Goal: Task Accomplishment & Management: Use online tool/utility

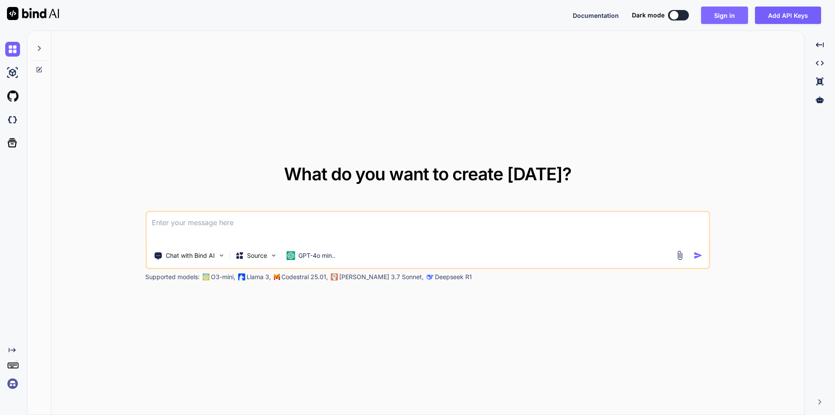
click at [722, 11] on button "Sign in" at bounding box center [724, 15] width 47 height 17
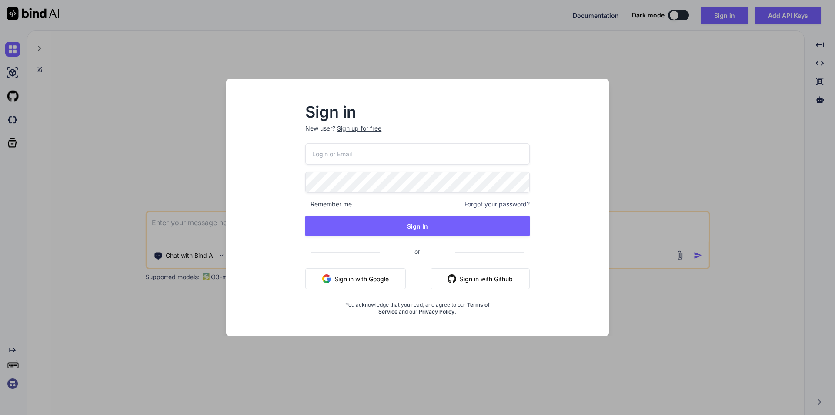
drag, startPoint x: 342, startPoint y: 154, endPoint x: 349, endPoint y: 164, distance: 12.4
click at [342, 154] on input "email" at bounding box center [417, 153] width 224 height 21
drag, startPoint x: 428, startPoint y: 151, endPoint x: 423, endPoint y: 153, distance: 4.5
click at [428, 151] on input "email" at bounding box center [417, 153] width 224 height 21
type input "v"
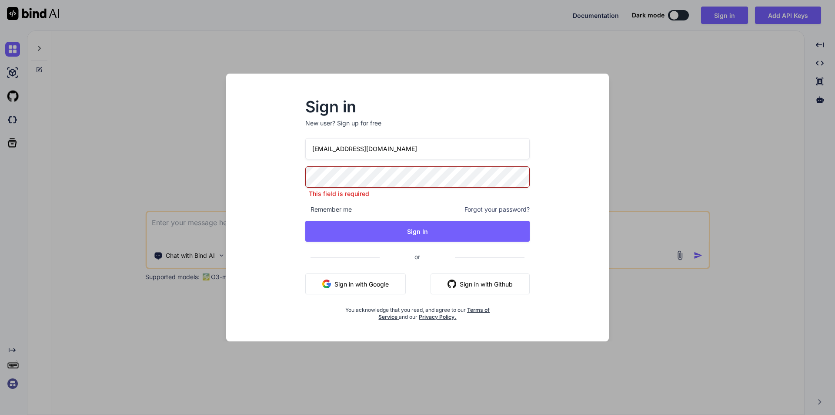
click at [328, 156] on input "vivkes4@yopmail.com" at bounding box center [417, 148] width 224 height 21
drag, startPoint x: 409, startPoint y: 154, endPoint x: 212, endPoint y: 154, distance: 196.6
click at [212, 154] on div "Sign in New user? Sign up for free viveks4@yopmail.com This field is required R…" at bounding box center [418, 208] width 418 height 268
type input "[EMAIL_ADDRESS][DOMAIN_NAME]"
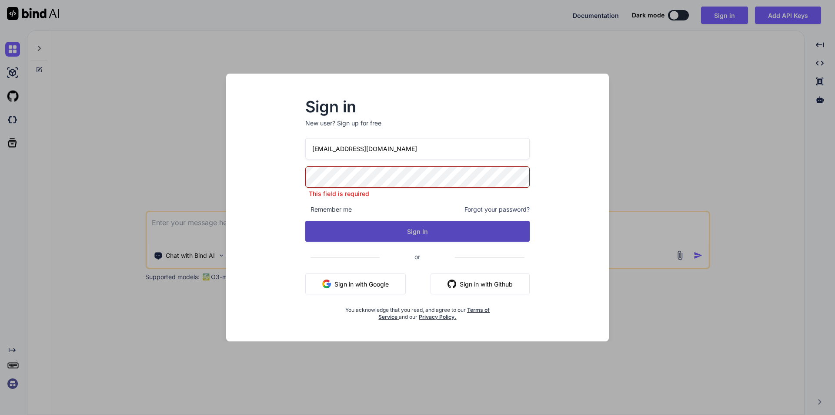
click at [396, 226] on button "Sign In" at bounding box center [417, 231] width 224 height 21
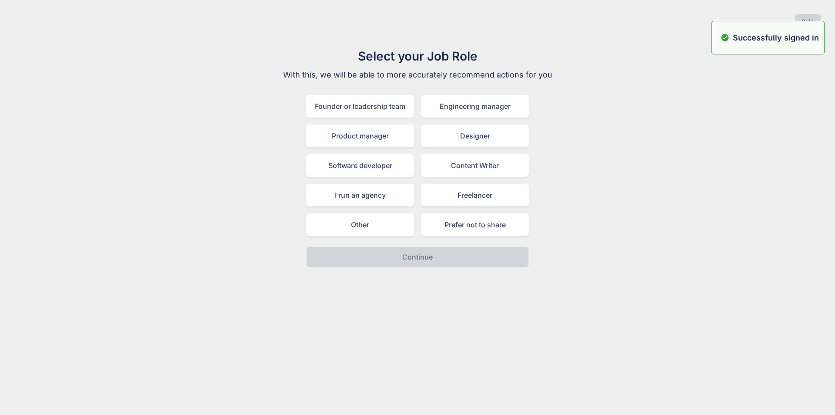
type textarea "x"
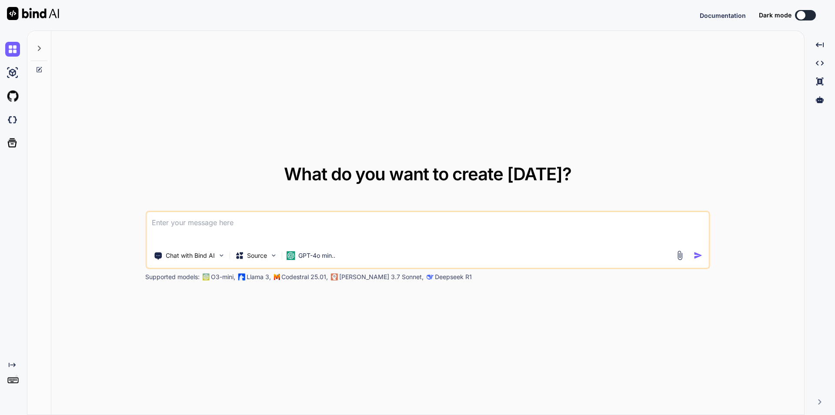
type textarea "x"
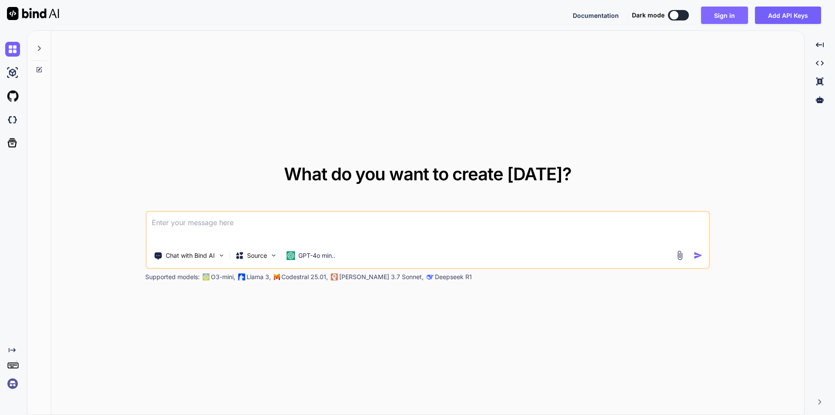
click at [734, 19] on button "Sign in" at bounding box center [724, 15] width 47 height 17
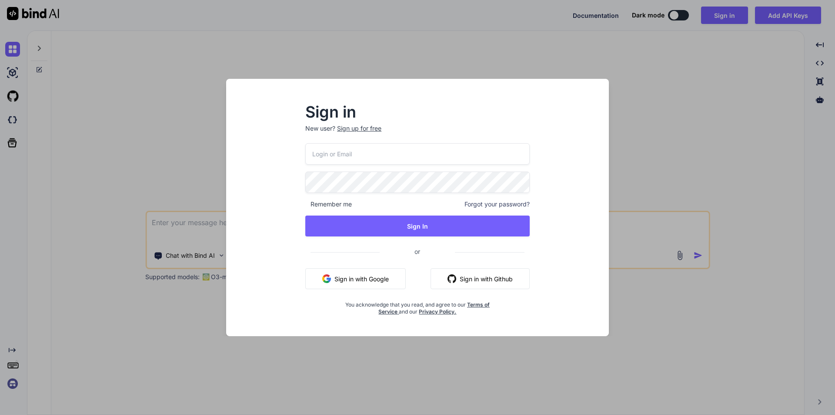
click at [367, 156] on input "email" at bounding box center [417, 153] width 224 height 21
paste input "[EMAIL_ADDRESS][DOMAIN_NAME]"
type input "[EMAIL_ADDRESS][DOMAIN_NAME]"
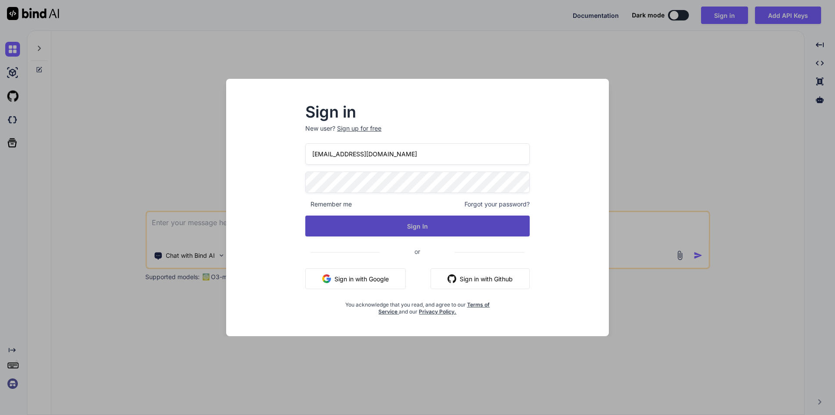
click at [419, 224] on button "Sign In" at bounding box center [417, 225] width 224 height 21
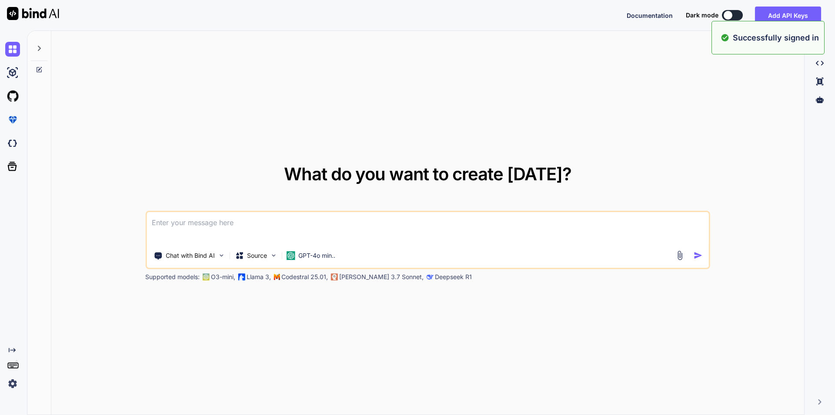
type textarea "x"
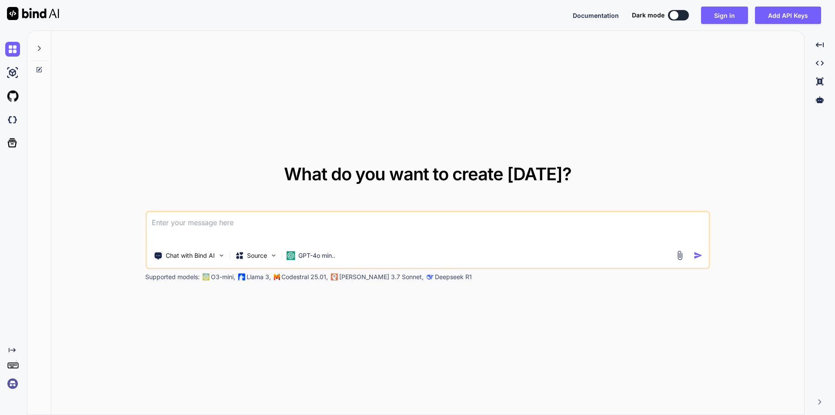
click at [519, 140] on div "What do you want to create [DATE]? Chat with Bind AI Source GPT-4o min.. Suppor…" at bounding box center [427, 223] width 753 height 384
click at [737, 23] on button "Sign in" at bounding box center [724, 15] width 47 height 17
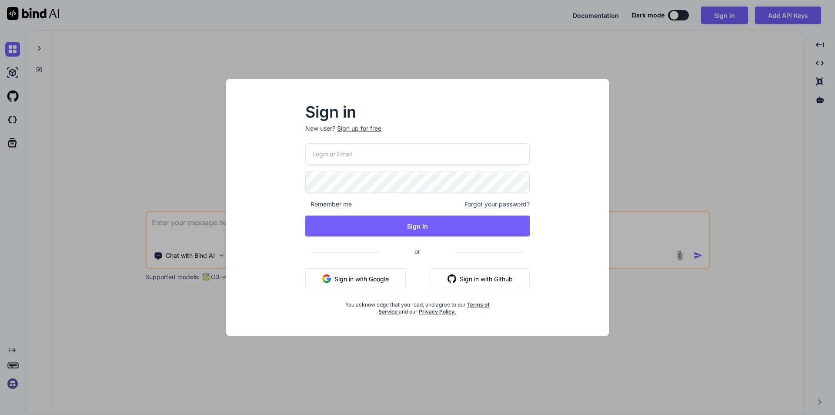
click at [415, 159] on input "email" at bounding box center [417, 153] width 224 height 21
paste input "[EMAIL_ADDRESS][DOMAIN_NAME]"
type input "[EMAIL_ADDRESS][DOMAIN_NAME]"
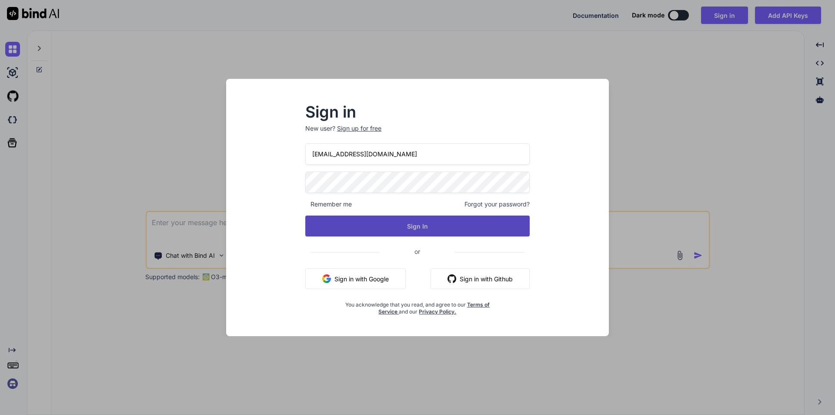
click at [428, 228] on button "Sign In" at bounding box center [417, 225] width 224 height 21
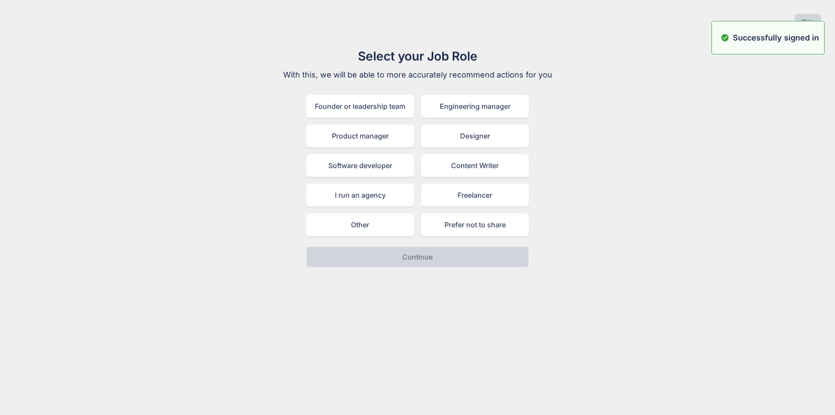
click at [697, 111] on div "Select your Job Role With this, we will be able to more accurately recommend ac…" at bounding box center [417, 157] width 821 height 220
click at [814, 18] on button "Skip" at bounding box center [808, 22] width 27 height 16
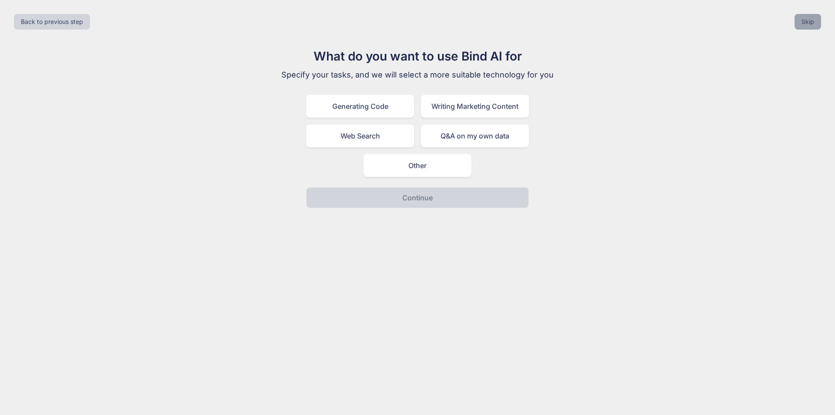
click at [814, 20] on button "Skip" at bounding box center [808, 22] width 27 height 16
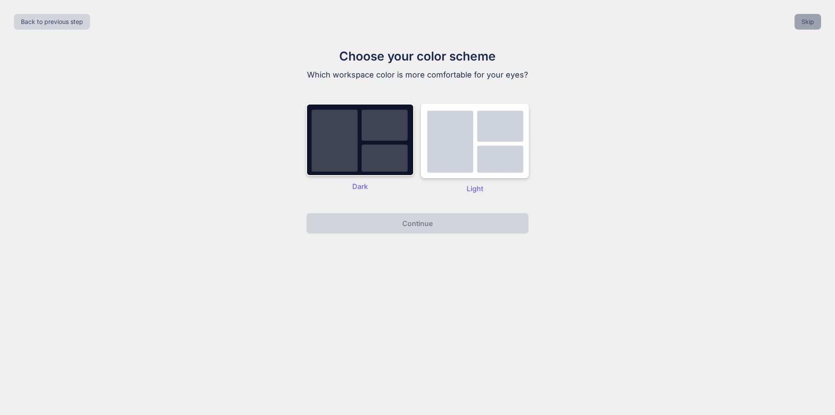
click at [809, 23] on button "Skip" at bounding box center [808, 22] width 27 height 16
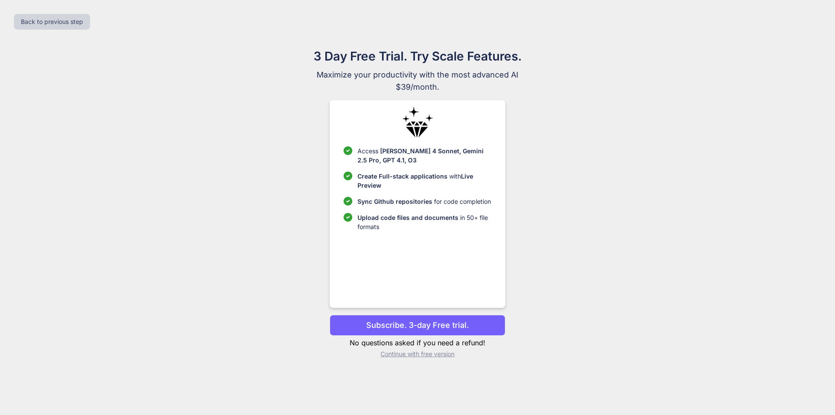
click at [426, 354] on p "Continue with free version" at bounding box center [417, 353] width 175 height 9
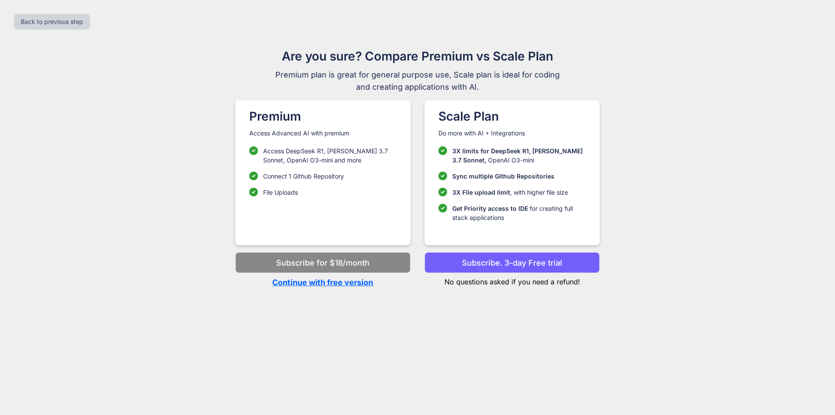
click at [346, 288] on p "Continue with free version" at bounding box center [322, 282] width 175 height 12
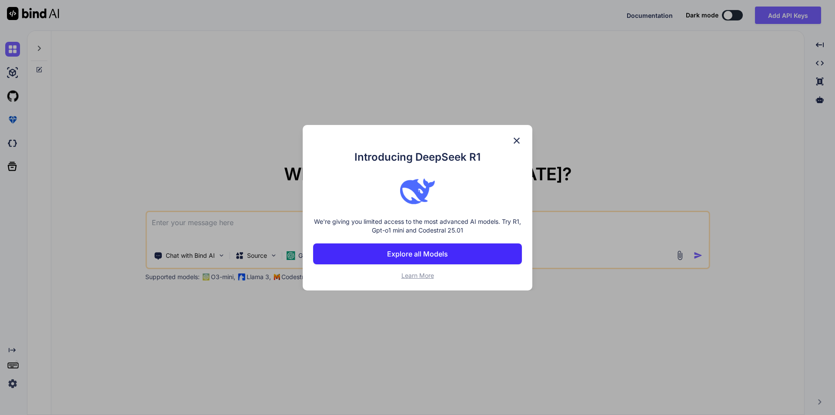
drag, startPoint x: 405, startPoint y: 247, endPoint x: 320, endPoint y: 304, distance: 101.9
click at [320, 304] on div "Introducing DeepSeek R1 We're giving you limited access to the most advanced AI…" at bounding box center [417, 207] width 835 height 415
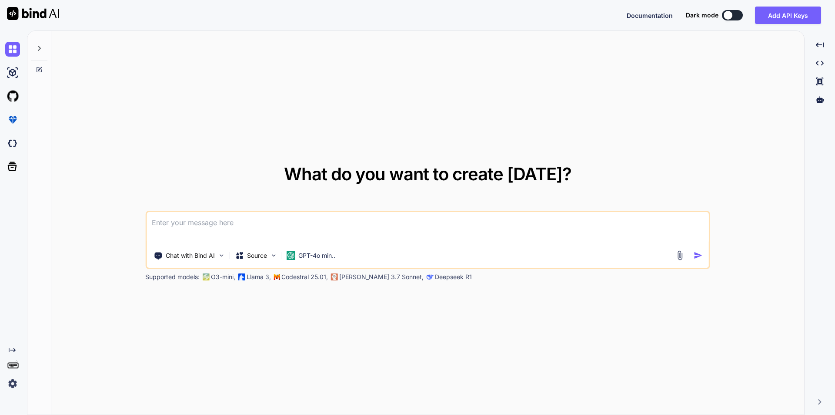
click at [212, 231] on textarea at bounding box center [428, 228] width 562 height 32
click at [219, 256] on img at bounding box center [220, 254] width 7 height 7
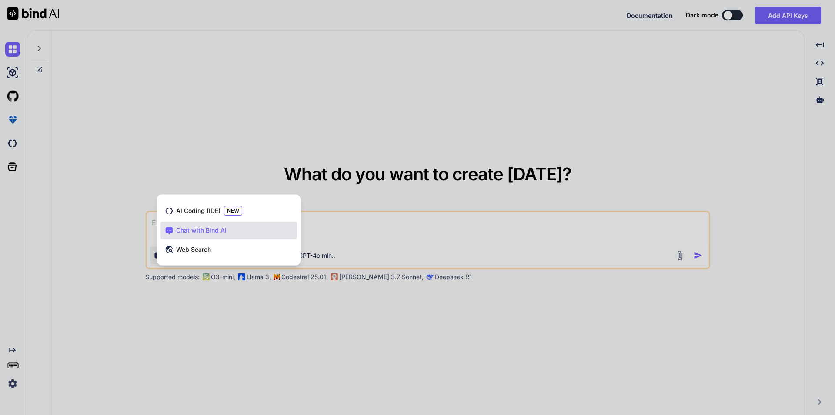
click at [296, 329] on div at bounding box center [417, 207] width 835 height 415
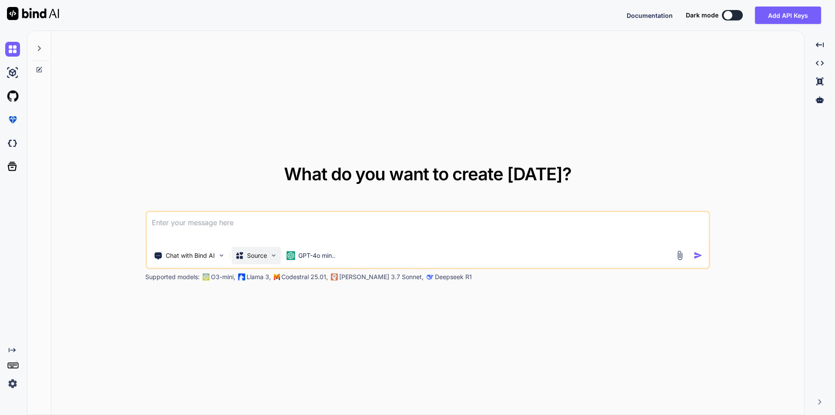
click at [273, 250] on div "Source" at bounding box center [255, 255] width 49 height 17
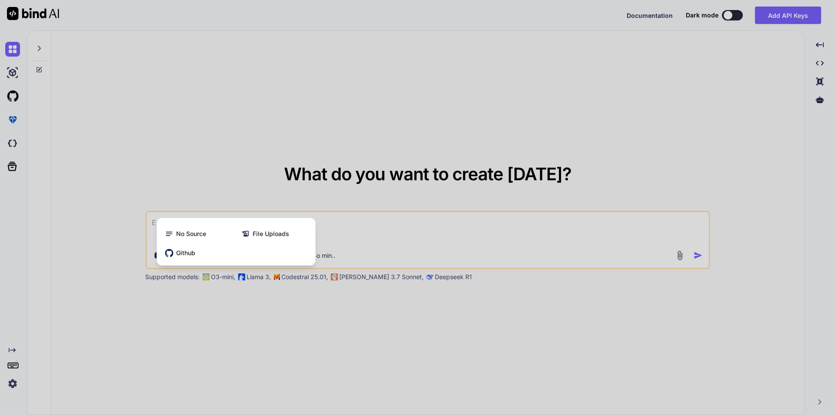
click at [234, 319] on div at bounding box center [417, 207] width 835 height 415
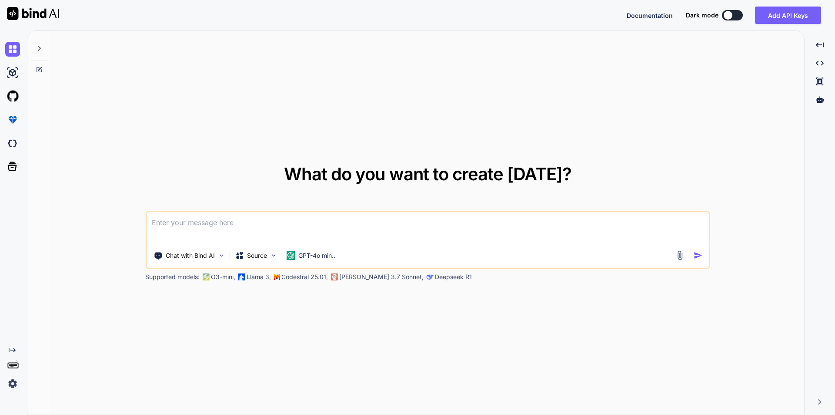
click at [679, 255] on img at bounding box center [680, 255] width 10 height 10
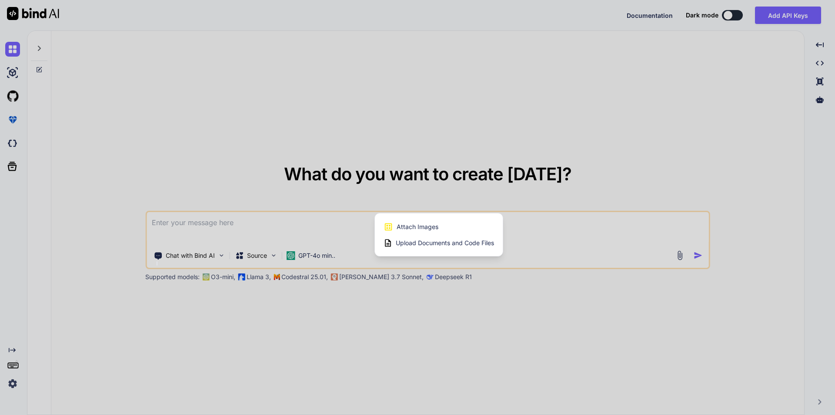
click at [662, 171] on div at bounding box center [417, 207] width 835 height 415
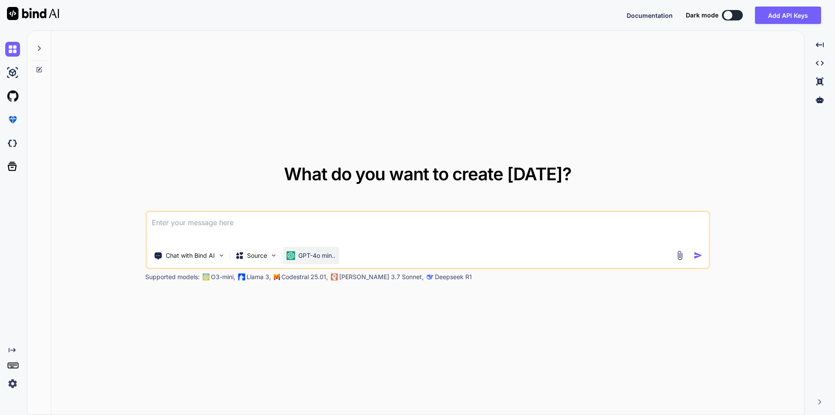
click at [334, 258] on p "GPT-4o min.." at bounding box center [316, 255] width 37 height 9
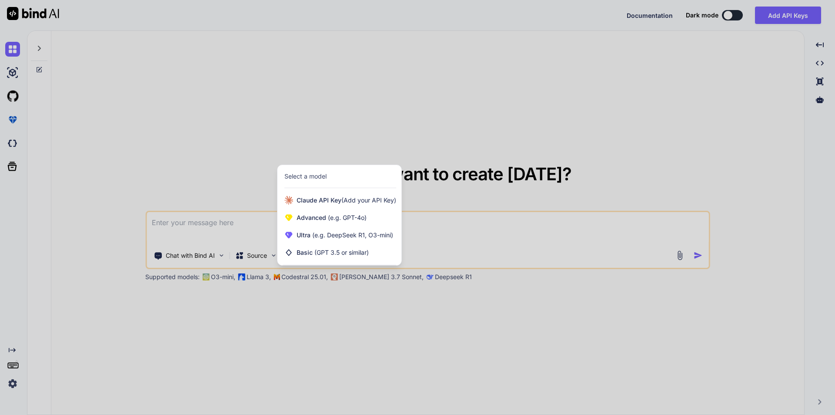
click at [329, 318] on div at bounding box center [417, 207] width 835 height 415
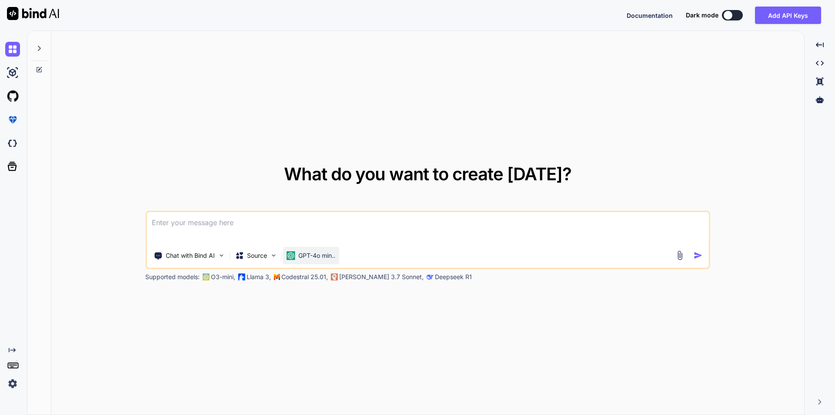
click at [337, 257] on div "GPT-4o min.." at bounding box center [311, 255] width 56 height 17
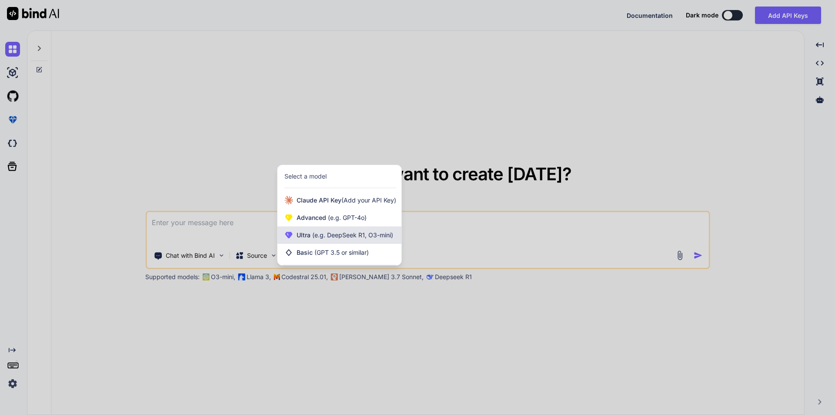
click at [340, 240] on div "Ultra (e.g. DeepSeek R1, O3-mini)" at bounding box center [340, 234] width 124 height 17
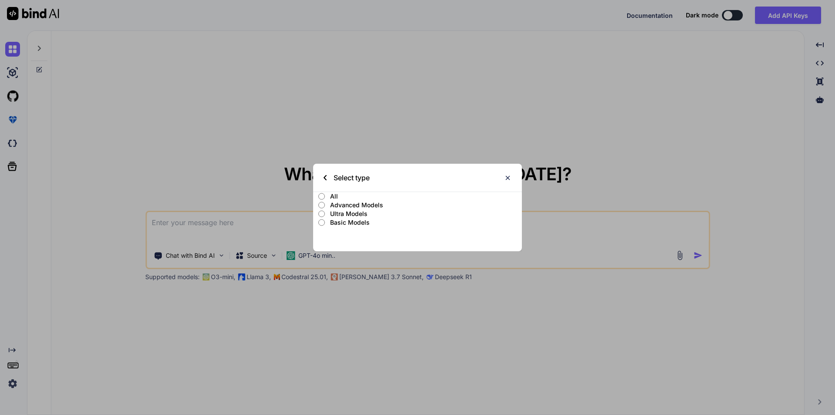
type textarea "x"
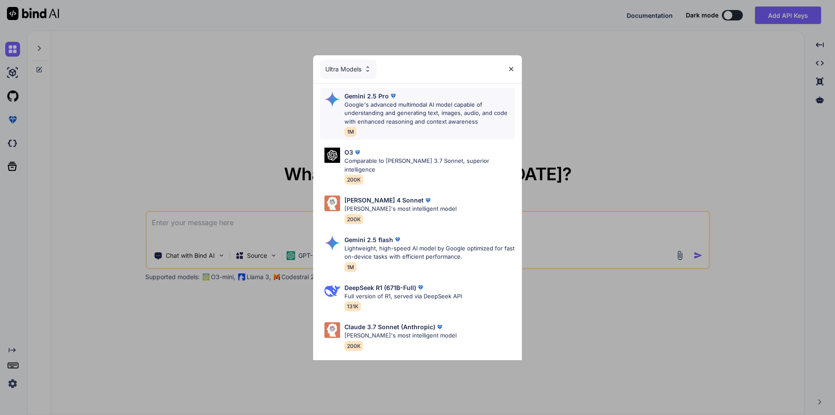
click at [376, 123] on p "Google's advanced multimodal AI model capable of understanding and generating t…" at bounding box center [430, 113] width 171 height 26
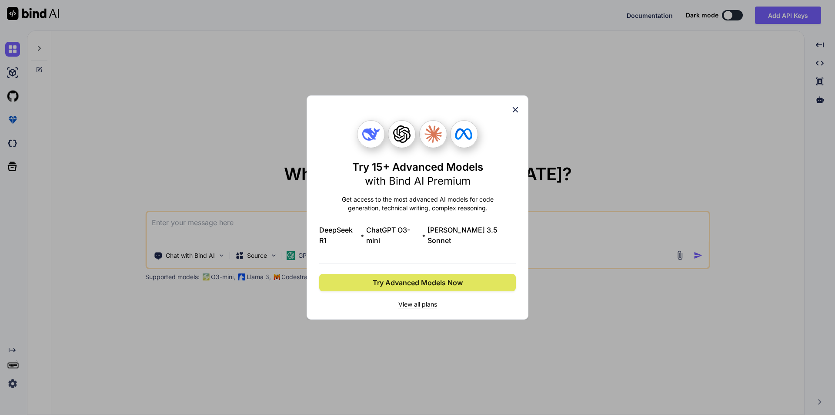
click at [412, 283] on button "Try Advanced Models Now" at bounding box center [417, 282] width 197 height 17
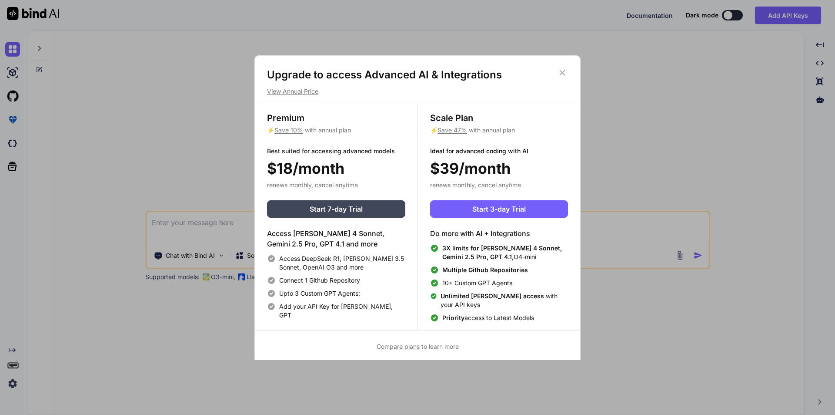
click at [561, 73] on icon at bounding box center [563, 73] width 10 height 10
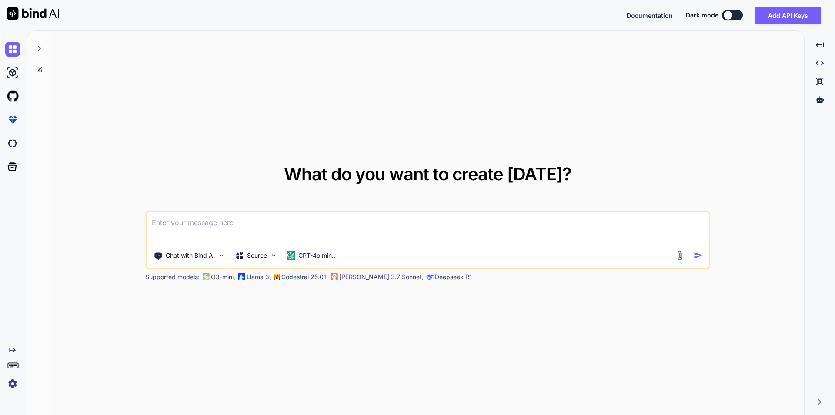
click at [521, 138] on div "What do you want to create [DATE]? Chat with Bind AI Source GPT-4o min.. Suppor…" at bounding box center [427, 223] width 753 height 384
